Goal: Transaction & Acquisition: Purchase product/service

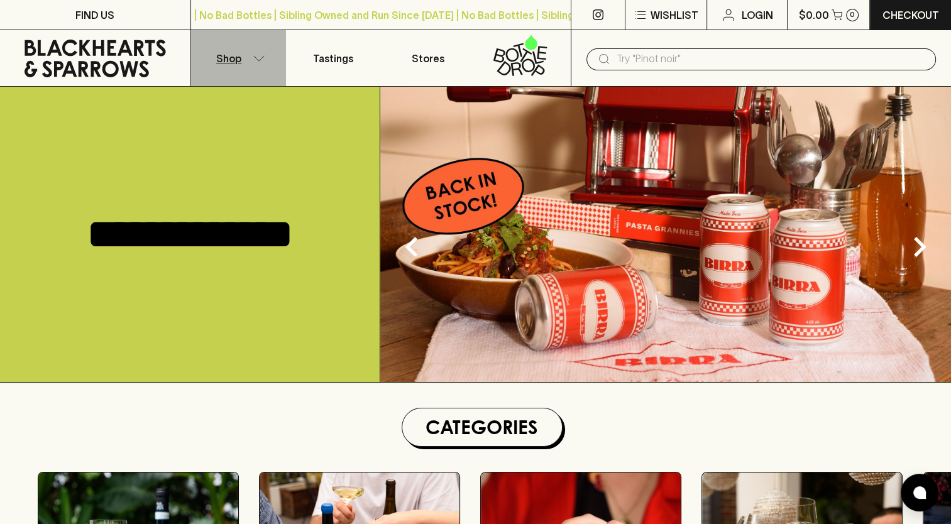
click at [226, 58] on p "Shop" at bounding box center [228, 58] width 25 height 15
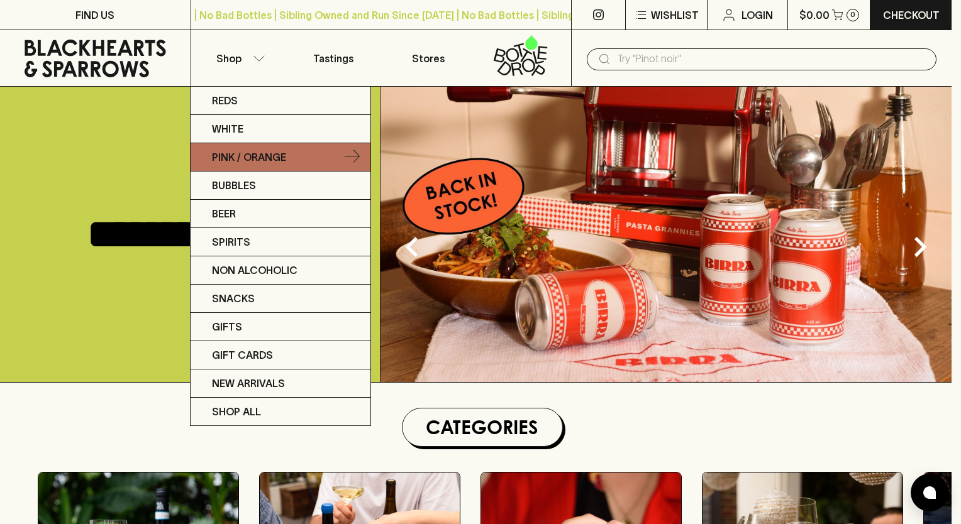
click at [246, 155] on p "Pink / Orange" at bounding box center [249, 157] width 74 height 15
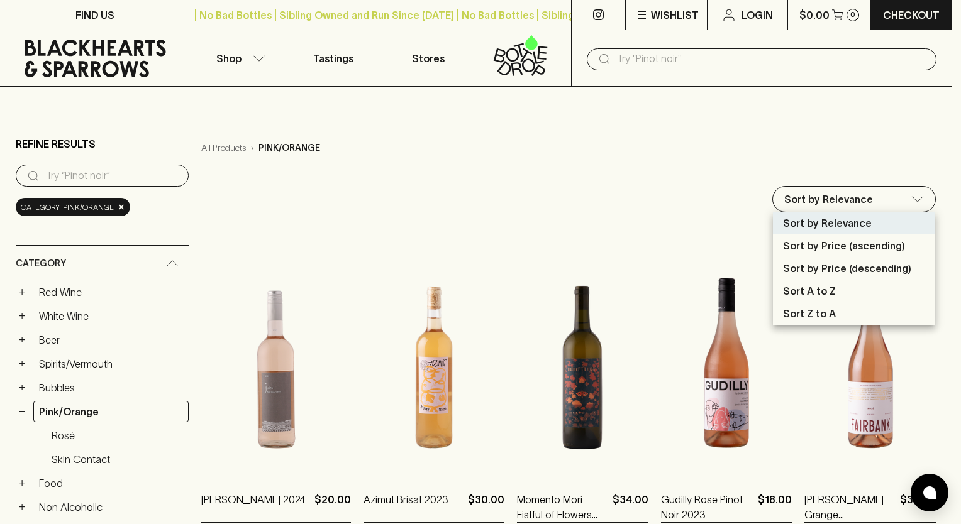
click at [853, 243] on p "Sort by Price (ascending)" at bounding box center [844, 245] width 122 height 15
type input "price:asc"
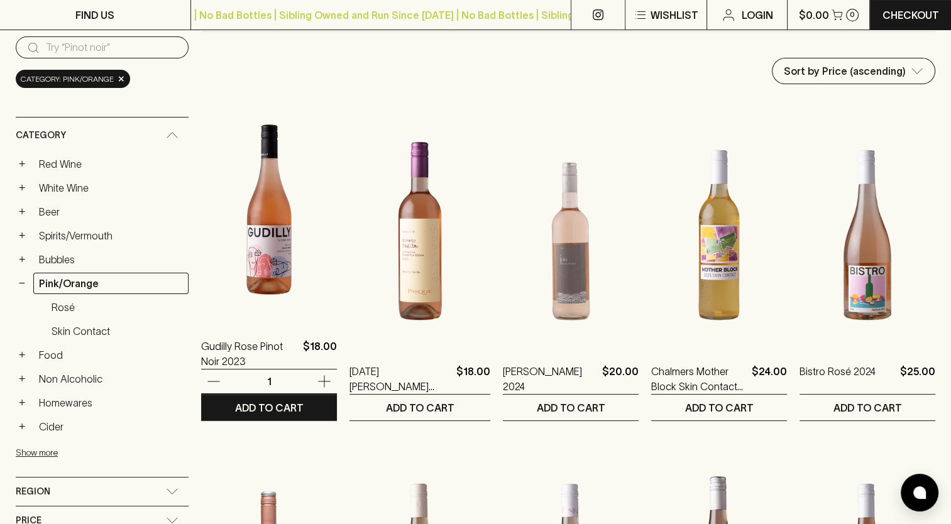
scroll to position [126, 0]
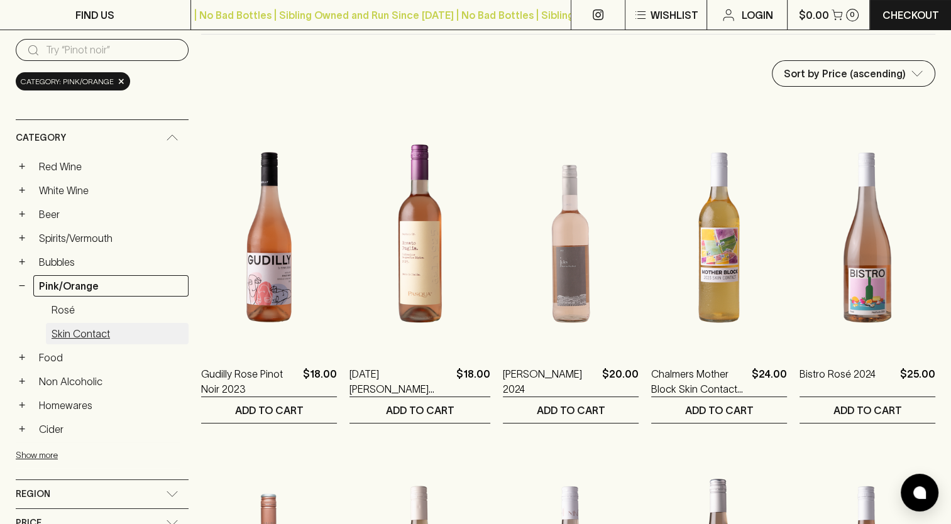
click at [68, 328] on link "Skin Contact" at bounding box center [117, 333] width 143 height 21
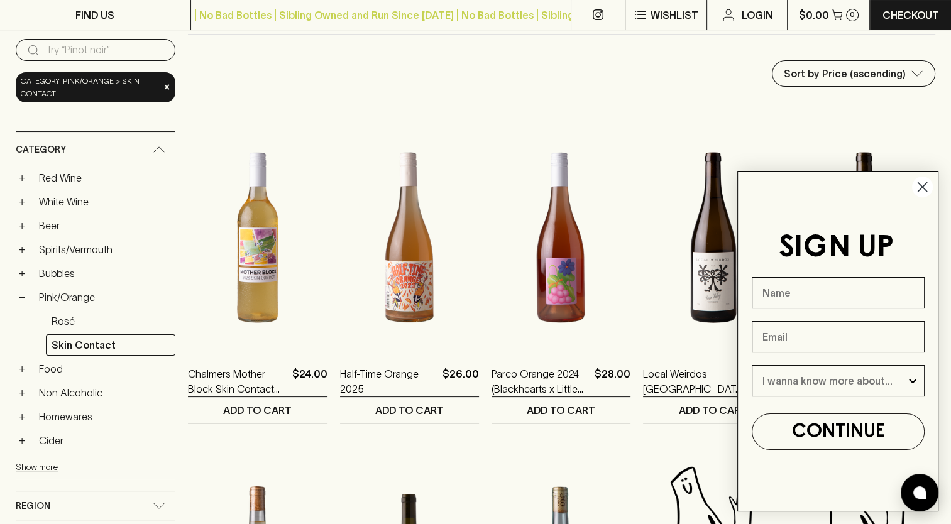
click at [922, 187] on icon "Close dialog" at bounding box center [922, 187] width 9 height 9
